Goal: Information Seeking & Learning: Learn about a topic

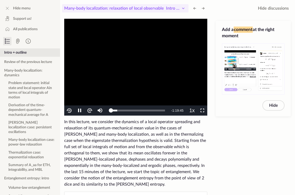
scroll to position [223, 0]
click at [184, 7] on icon at bounding box center [183, 8] width 6 height 6
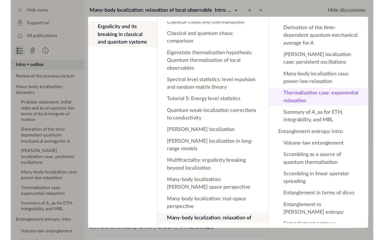
scroll to position [105, 0]
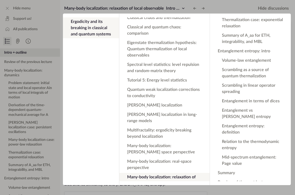
click at [155, 8] on app-backdrop at bounding box center [147, 97] width 295 height 195
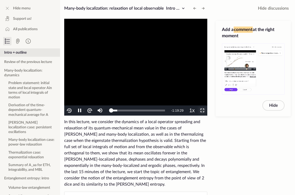
click at [202, 111] on span "Video Player" at bounding box center [202, 111] width 0 height 0
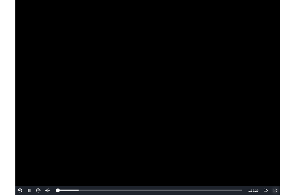
scroll to position [61, 0]
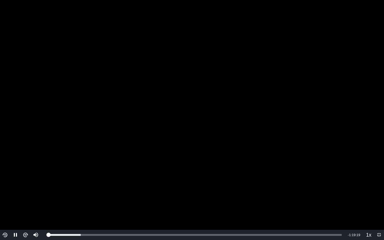
click at [153, 130] on video "To view this video please enable JavaScript, and consider upgrading to a web br…" at bounding box center [192, 120] width 384 height 240
click at [154, 83] on video "To view this video please enable JavaScript, and consider upgrading to a web br…" at bounding box center [192, 120] width 384 height 240
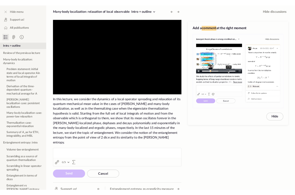
scroll to position [105, 0]
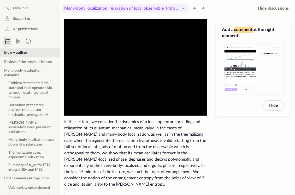
click at [177, 8] on span "Intro + outline" at bounding box center [179, 8] width 27 height 4
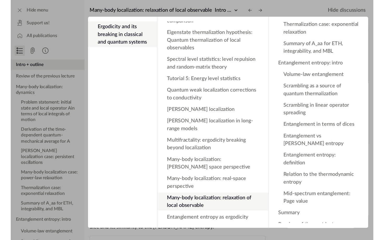
scroll to position [242, 0]
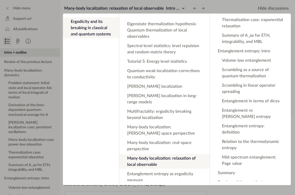
click at [166, 8] on app-backdrop at bounding box center [147, 97] width 295 height 195
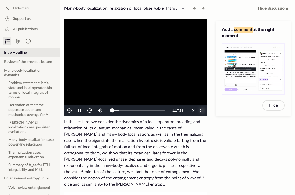
click at [202, 111] on span "Video Player" at bounding box center [202, 111] width 0 height 0
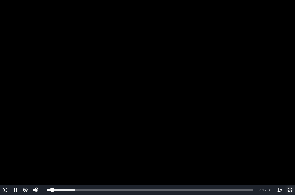
scroll to position [61, 0]
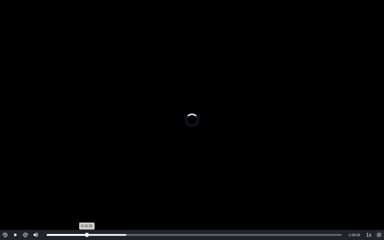
click at [87, 195] on div "0:10:52" at bounding box center [67, 235] width 40 height 2
click at [92, 195] on div "Loaded : 26.93% 0:12:22 0:11:23" at bounding box center [194, 235] width 295 height 2
click at [96, 195] on div "0:13:21" at bounding box center [96, 235] width 0 height 2
click at [103, 195] on div "Loaded : 28.72% 0:15:07 0:13:22" at bounding box center [194, 235] width 295 height 2
click at [112, 195] on div "0:17:44" at bounding box center [112, 235] width 0 height 2
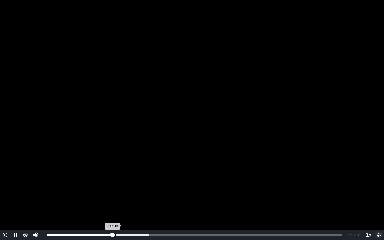
click at [115, 195] on div "0:18:35" at bounding box center [115, 235] width 0 height 2
click at [119, 195] on div "Loaded : 34.50% 0:19:30 0:18:36" at bounding box center [194, 235] width 295 height 2
click at [124, 195] on div "0:20:51" at bounding box center [124, 235] width 0 height 2
click at [120, 195] on div "0:19:44" at bounding box center [120, 235] width 0 height 2
click at [118, 195] on div "0:19:45" at bounding box center [83, 235] width 73 height 2
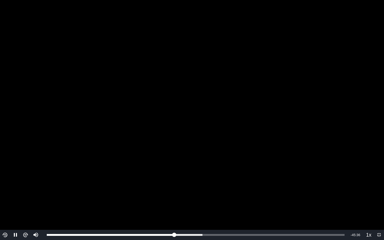
click at [295, 144] on video "To view this video please enable JavaScript, and consider upgrading to a web br…" at bounding box center [192, 120] width 384 height 240
click at [195, 166] on video "To view this video please enable JavaScript, and consider upgrading to a web br…" at bounding box center [192, 120] width 384 height 240
click at [260, 56] on video "To view this video please enable JavaScript, and consider upgrading to a web br…" at bounding box center [192, 120] width 384 height 240
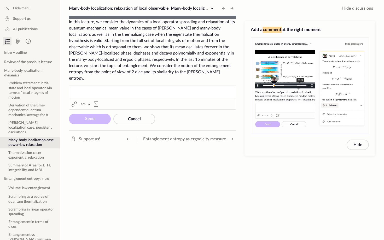
scroll to position [105, 0]
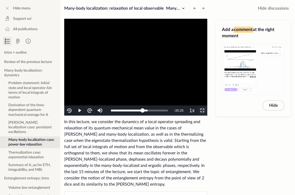
click at [202, 111] on span "Video Player" at bounding box center [202, 111] width 0 height 0
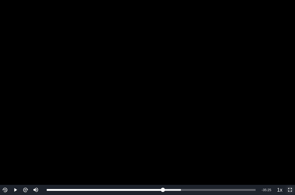
scroll to position [61, 0]
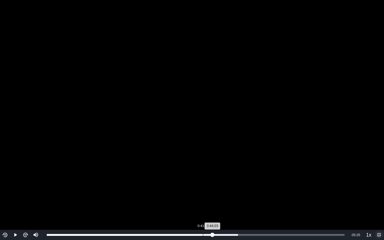
click at [203, 195] on div "0:41:52" at bounding box center [203, 235] width 0 height 2
click at [196, 195] on div "Loaded : 64.18% 0:40:11 0:41:52" at bounding box center [195, 235] width 303 height 10
click at [185, 195] on div "0:37:10" at bounding box center [185, 235] width 0 height 2
click at [179, 195] on div "0:35:25" at bounding box center [179, 235] width 0 height 2
click at [168, 195] on div "Loaded : 64.18% 0:32:33 0:35:25" at bounding box center [195, 235] width 303 height 10
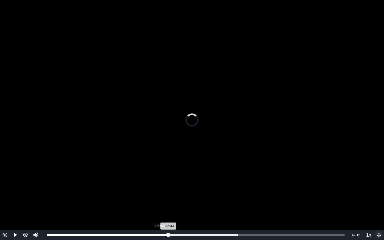
click at [159, 195] on div "Loaded : 64.18% 0:30:06 0:32:33" at bounding box center [195, 235] width 303 height 10
click at [155, 195] on div "Loaded : 64.18% 0:29:11 0:30:06" at bounding box center [195, 235] width 303 height 10
click at [147, 195] on div "Loaded : 64.18% 0:26:57 0:29:11" at bounding box center [195, 235] width 297 height 2
click at [232, 111] on video "To view this video please enable JavaScript, and consider upgrading to a web br…" at bounding box center [192, 120] width 384 height 240
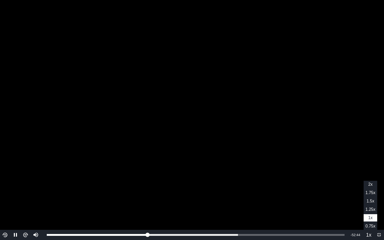
click at [295, 195] on span "1.25x" at bounding box center [370, 209] width 10 height 4
click at [5, 195] on img "Video Player" at bounding box center [5, 235] width 6 height 6
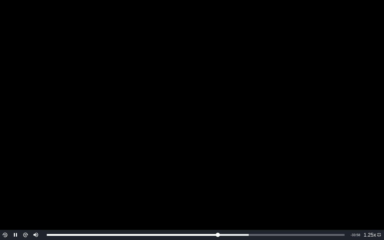
click at [5, 195] on img "Video Player" at bounding box center [5, 235] width 6 height 6
click at [27, 195] on img "Video Player" at bounding box center [25, 235] width 6 height 6
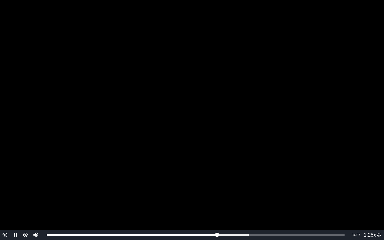
click at [27, 195] on img "Video Player" at bounding box center [25, 235] width 6 height 6
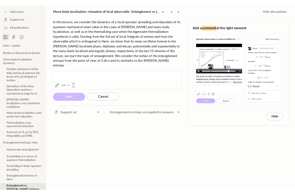
scroll to position [105, 0]
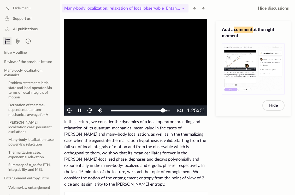
click at [177, 7] on span "Entanglement vs [PERSON_NAME] entropy" at bounding box center [206, 8] width 81 height 4
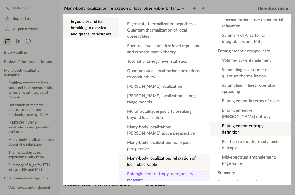
click at [151, 170] on button "Entanglement entropy as ergodicity measure" at bounding box center [164, 177] width 90 height 15
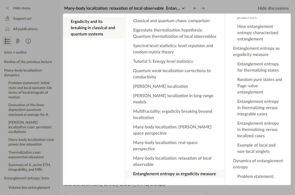
scroll to position [0, 0]
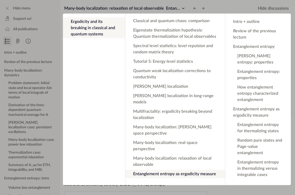
click at [157, 10] on app-backdrop at bounding box center [147, 97] width 295 height 195
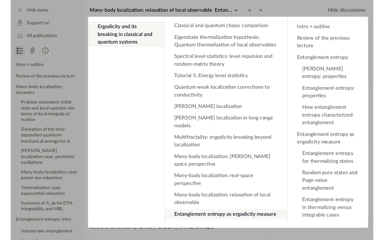
scroll to position [223, 0]
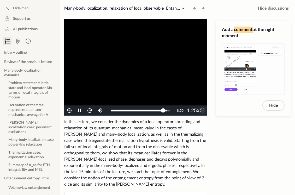
click at [202, 111] on span "Video Player" at bounding box center [202, 111] width 0 height 0
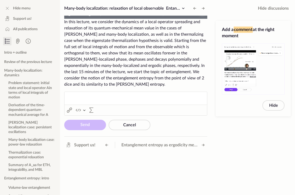
scroll to position [197, 0]
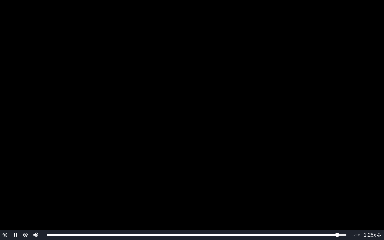
click at [228, 165] on video "To view this video please enable JavaScript, and consider upgrading to a web br…" at bounding box center [192, 120] width 384 height 240
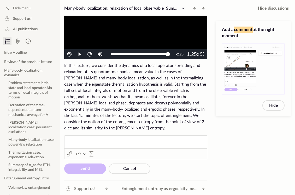
scroll to position [58, 0]
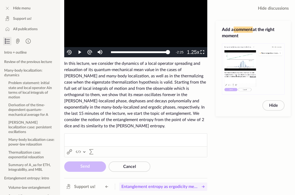
click at [140, 186] on span "Entanglement entropy as ergodicity measure" at bounding box center [159, 187] width 76 height 6
